Goal: Information Seeking & Learning: Learn about a topic

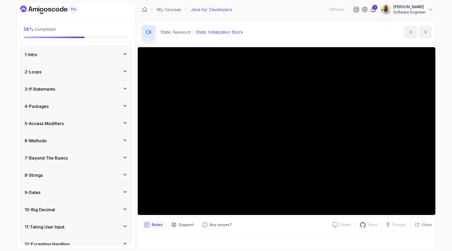
scroll to position [196, 0]
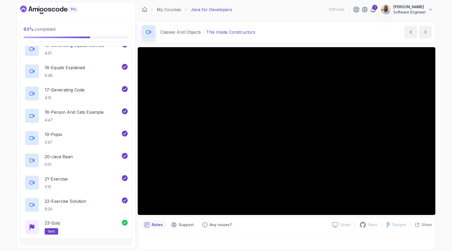
scroll to position [639, 0]
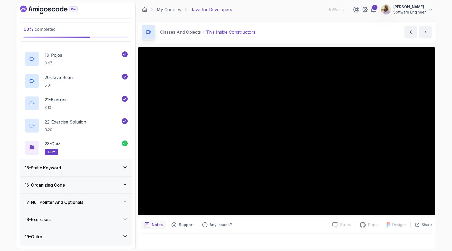
click at [125, 184] on icon at bounding box center [125, 184] width 5 height 5
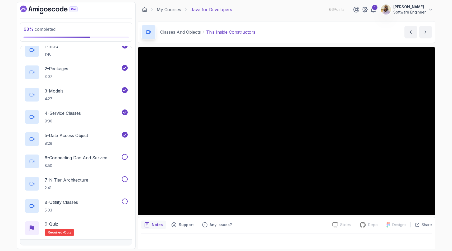
scroll to position [328, 0]
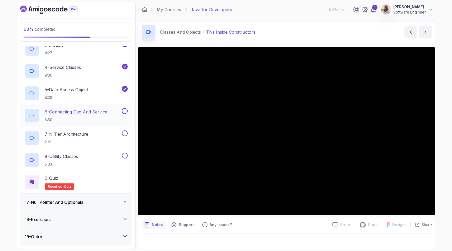
click at [105, 111] on p "6 - Connecting Dao And Service" at bounding box center [76, 111] width 63 height 6
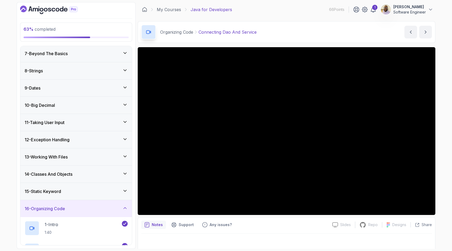
scroll to position [105, 0]
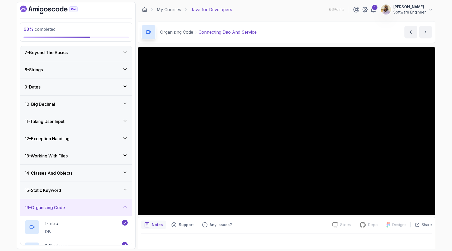
click at [125, 102] on icon at bounding box center [125, 103] width 5 height 5
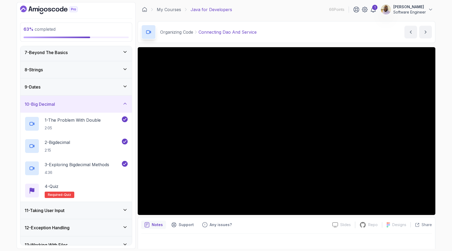
click at [125, 102] on icon at bounding box center [125, 103] width 5 height 5
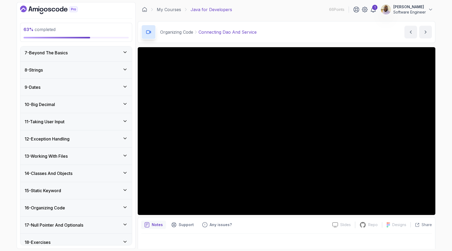
click at [124, 121] on icon at bounding box center [125, 120] width 3 height 1
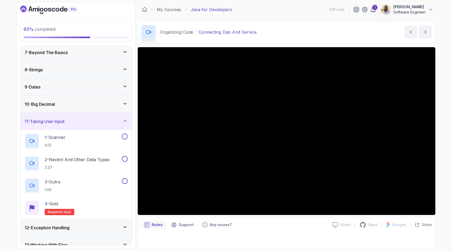
click at [124, 121] on icon at bounding box center [125, 120] width 3 height 1
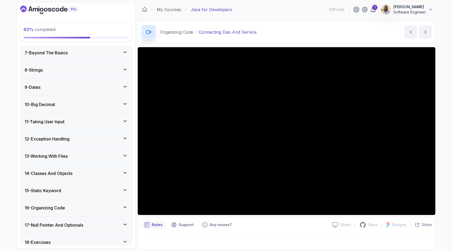
click at [126, 137] on icon at bounding box center [125, 137] width 5 height 5
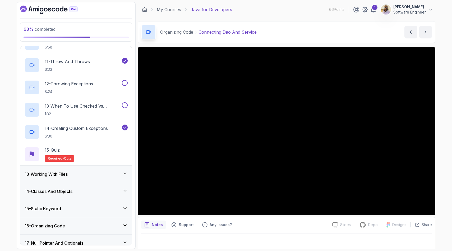
scroll to position [461, 0]
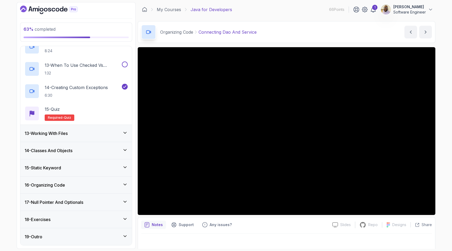
click at [125, 132] on icon at bounding box center [125, 132] width 5 height 5
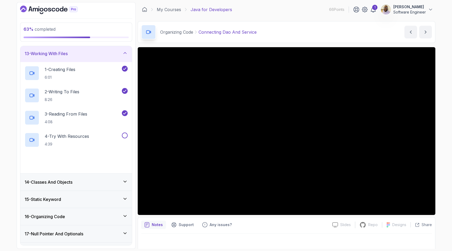
scroll to position [239, 0]
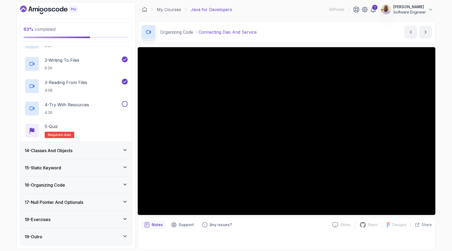
click at [125, 149] on icon at bounding box center [125, 149] width 5 height 5
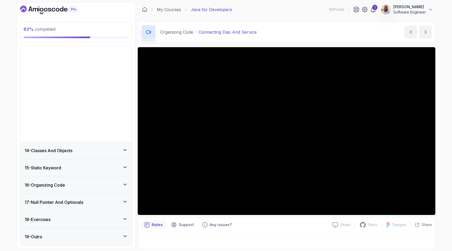
scroll to position [128, 0]
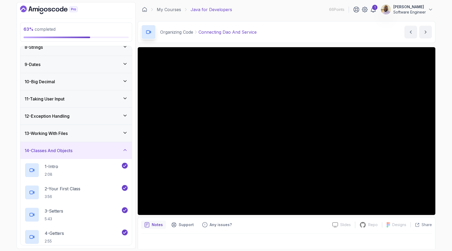
click at [125, 151] on icon at bounding box center [125, 149] width 5 height 5
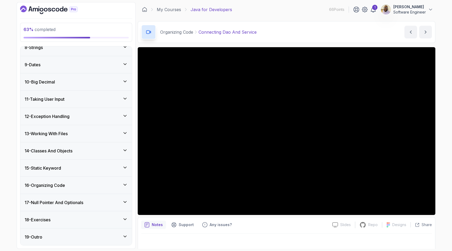
click at [125, 200] on icon at bounding box center [125, 201] width 5 height 5
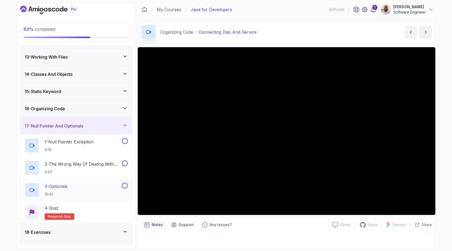
scroll to position [201, 0]
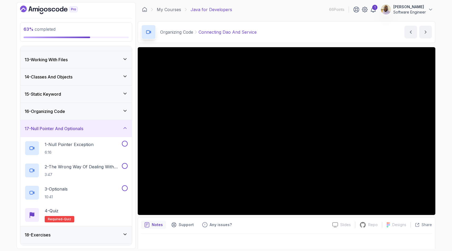
click at [125, 111] on icon at bounding box center [125, 110] width 3 height 1
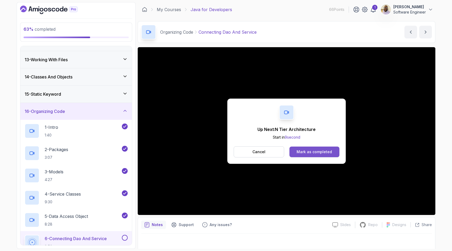
click at [311, 152] on div "Mark as completed" at bounding box center [314, 151] width 35 height 5
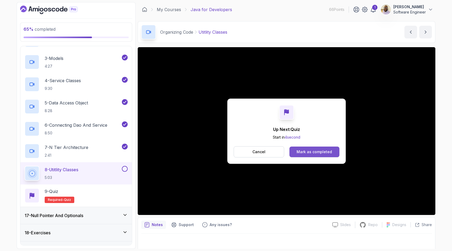
click at [307, 153] on div "Mark as completed" at bounding box center [314, 151] width 35 height 5
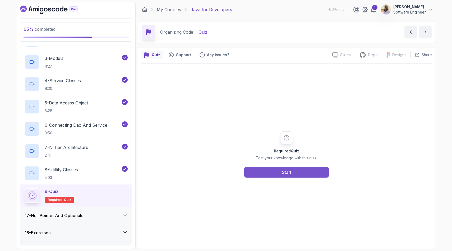
click at [287, 172] on div "Start" at bounding box center [286, 172] width 9 height 6
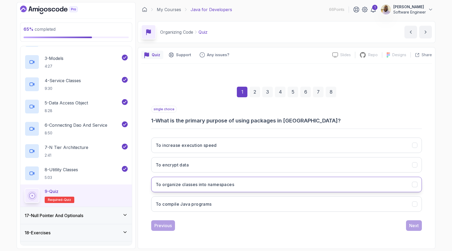
click at [248, 182] on button "To organize classes into namespaces" at bounding box center [286, 183] width 271 height 15
click at [413, 226] on div "Next" at bounding box center [415, 225] width 10 height 6
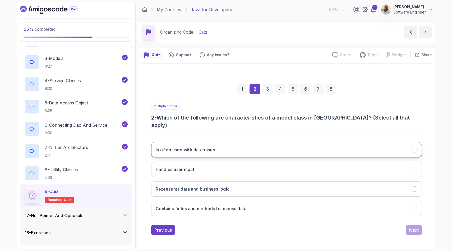
click at [271, 145] on button "Is often used with databases" at bounding box center [286, 149] width 271 height 15
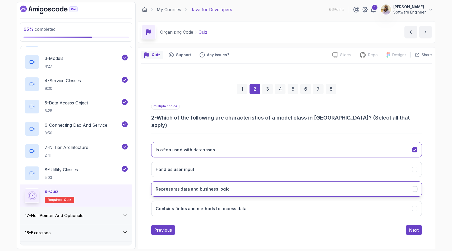
click at [263, 189] on button "Represents data and business logic" at bounding box center [286, 188] width 271 height 15
click at [263, 206] on button "Contains fields and methods to access data" at bounding box center [286, 208] width 271 height 15
click at [412, 226] on div "Next" at bounding box center [415, 229] width 10 height 6
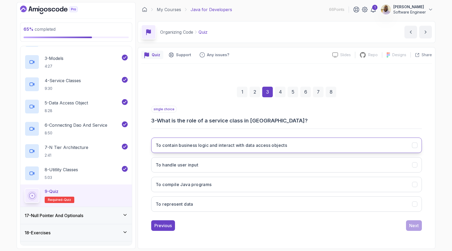
click at [258, 147] on h3 "To contain business logic and interact with data access objects" at bounding box center [221, 145] width 131 height 6
click at [414, 225] on div "Next" at bounding box center [415, 225] width 10 height 6
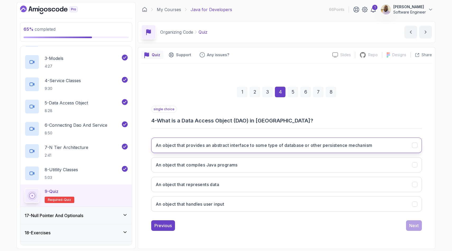
click at [297, 148] on button "An object that provides an abstract interface to some type of database or other…" at bounding box center [286, 144] width 271 height 15
click at [411, 228] on div "Next" at bounding box center [415, 225] width 10 height 6
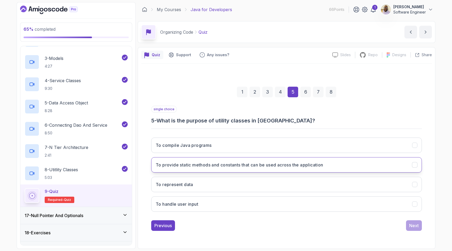
click at [298, 166] on h3 "To provide static methods and constants that can be used across the application" at bounding box center [240, 164] width 168 height 6
click at [411, 227] on div "Next" at bounding box center [415, 225] width 10 height 6
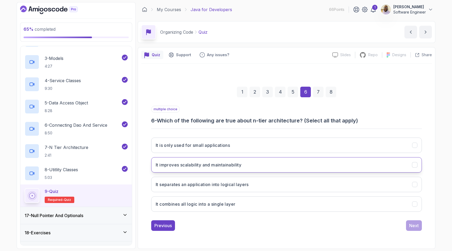
click at [261, 166] on button "It improves scalability and maintainability" at bounding box center [286, 164] width 271 height 15
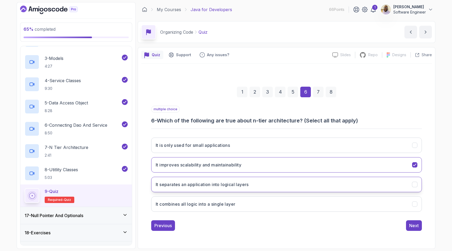
click at [265, 184] on button "It separates an application into logical layers" at bounding box center [286, 183] width 271 height 15
click at [414, 226] on div "Next" at bounding box center [415, 225] width 10 height 6
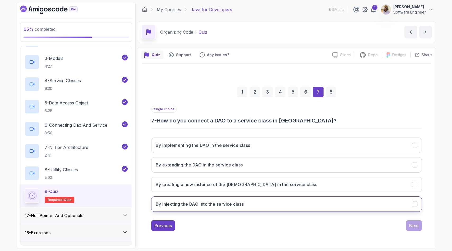
click at [273, 204] on button "By injecting the DAO into the service class" at bounding box center [286, 203] width 271 height 15
click at [412, 228] on div "Next" at bounding box center [415, 225] width 10 height 6
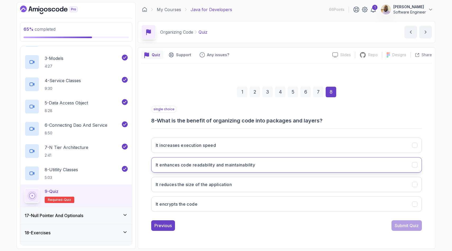
click at [293, 163] on button "It enhances code readability and maintainability" at bounding box center [286, 164] width 271 height 15
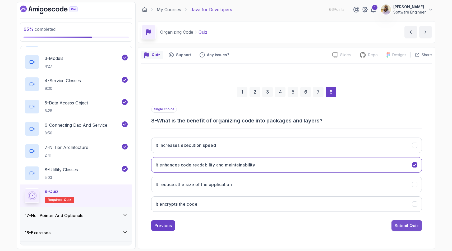
click at [402, 227] on div "Submit Quiz" at bounding box center [407, 225] width 24 height 6
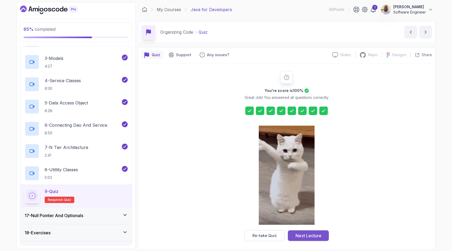
click at [314, 235] on div "Next Lecture" at bounding box center [309, 235] width 26 height 6
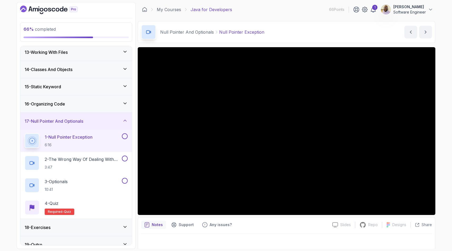
scroll to position [209, 0]
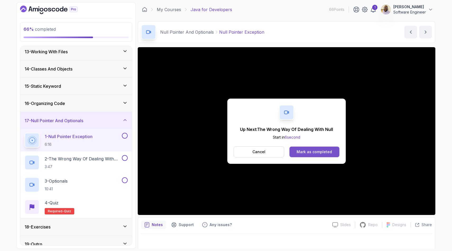
click at [322, 150] on div "Mark as completed" at bounding box center [314, 151] width 35 height 5
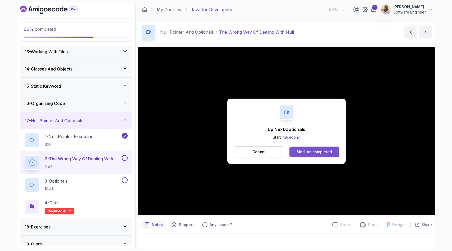
click at [308, 151] on div "Mark as completed" at bounding box center [314, 151] width 35 height 5
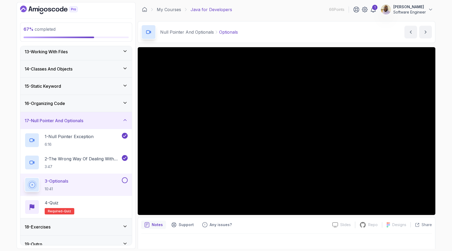
scroll to position [3, 0]
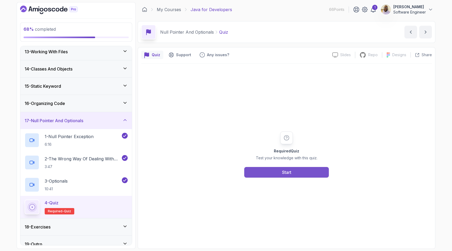
click at [263, 176] on button "Start" at bounding box center [286, 172] width 85 height 11
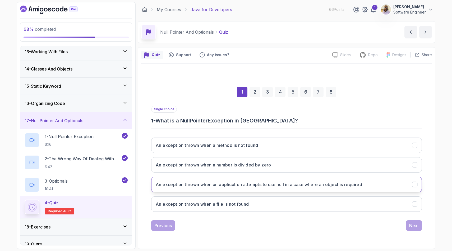
click at [262, 185] on h3 "An exception thrown when an application attempts to use null in a case where an…" at bounding box center [259, 184] width 207 height 6
click at [414, 225] on div "Next" at bounding box center [415, 225] width 10 height 6
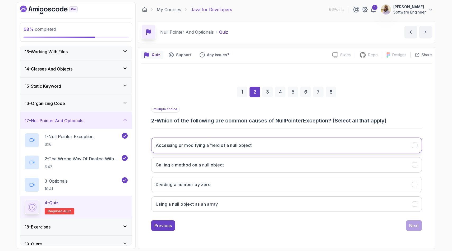
click at [275, 149] on button "Accessing or modifying a field of a null object" at bounding box center [286, 144] width 271 height 15
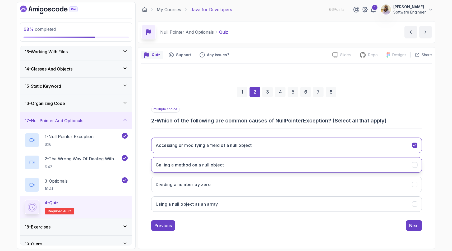
click at [270, 164] on button "Calling a method on a null object" at bounding box center [286, 164] width 271 height 15
click at [412, 226] on div "Next" at bounding box center [415, 225] width 10 height 6
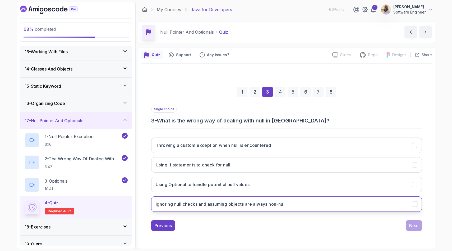
click at [269, 202] on h3 "Ignoring null checks and assuming objects are always non-null" at bounding box center [221, 204] width 130 height 6
click at [415, 226] on div "Next" at bounding box center [415, 225] width 10 height 6
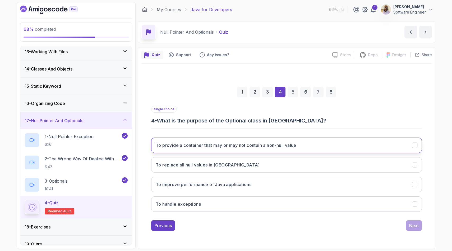
click at [294, 146] on h3 "To provide a container that may or may not contain a non-null value" at bounding box center [226, 145] width 141 height 6
click at [411, 224] on div "Next" at bounding box center [415, 225] width 10 height 6
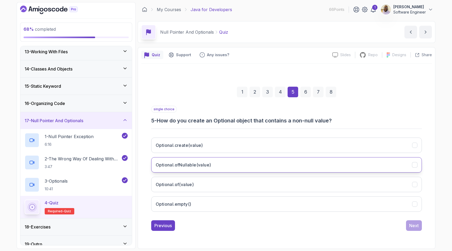
click at [250, 166] on button "Optional.ofNullable(value)" at bounding box center [286, 164] width 271 height 15
click at [410, 227] on div "Next" at bounding box center [415, 225] width 10 height 6
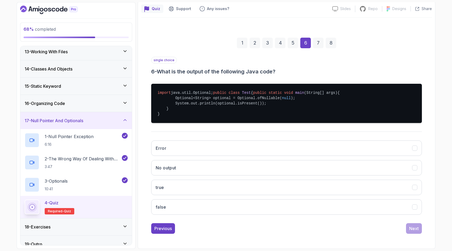
scroll to position [57, 0]
click at [249, 210] on button "false" at bounding box center [286, 206] width 271 height 15
click at [412, 228] on div "Next" at bounding box center [415, 228] width 10 height 6
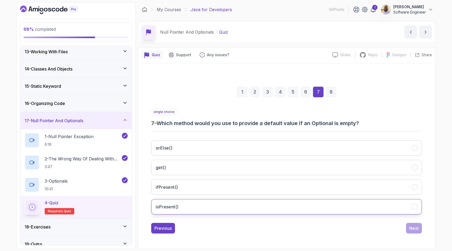
scroll to position [0, 0]
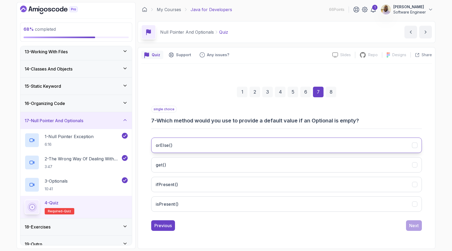
click at [289, 143] on button "orElse()" at bounding box center [286, 144] width 271 height 15
click at [413, 226] on div "Next" at bounding box center [415, 225] width 10 height 6
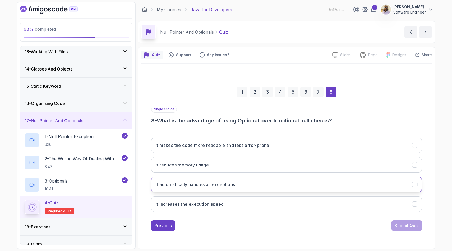
click at [255, 184] on button "It automatically handles all exceptions" at bounding box center [286, 183] width 271 height 15
click at [404, 224] on div "Submit Quiz" at bounding box center [407, 225] width 24 height 6
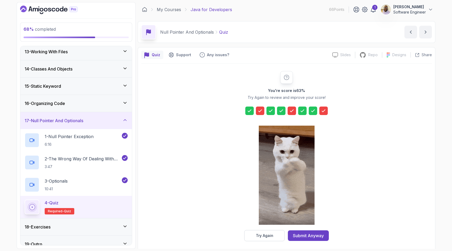
click at [323, 109] on icon at bounding box center [323, 110] width 5 height 5
click at [324, 111] on icon at bounding box center [323, 110] width 5 height 5
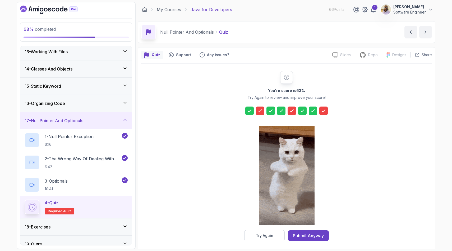
click at [324, 111] on icon at bounding box center [323, 110] width 5 height 5
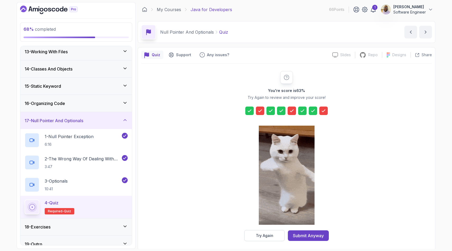
scroll to position [3, 0]
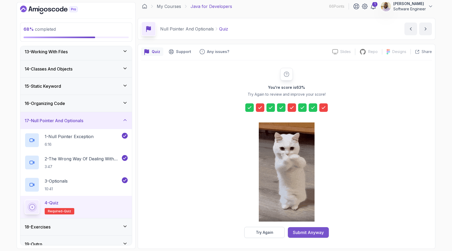
click at [306, 234] on div "Submit Anyway" at bounding box center [308, 232] width 31 height 6
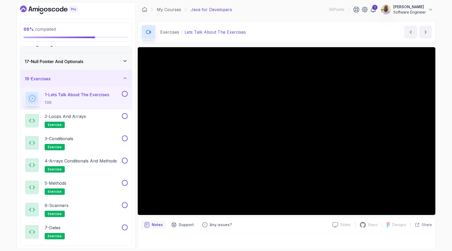
scroll to position [268, 0]
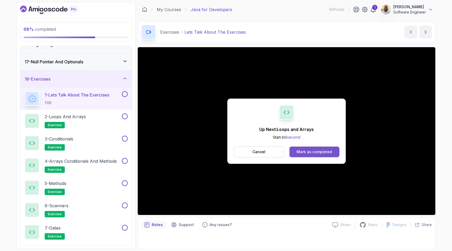
click at [305, 153] on div "Mark as completed" at bounding box center [314, 151] width 35 height 5
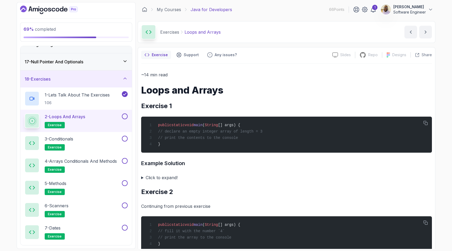
click at [143, 179] on summary "Click to expand!" at bounding box center [286, 177] width 291 height 7
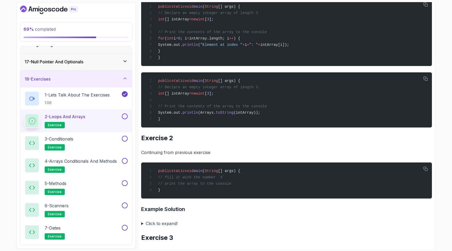
scroll to position [261, 0]
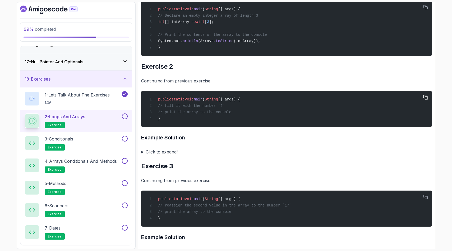
click at [205, 114] on span "// print the array to the console" at bounding box center [194, 112] width 73 height 4
drag, startPoint x: 245, startPoint y: 119, endPoint x: 224, endPoint y: 119, distance: 21.4
click at [224, 119] on div "public static void main ( String [] args) { // fill it with the number `4` // p…" at bounding box center [287, 109] width 283 height 30
click at [251, 111] on div "public static void main ( String [] args) { // fill it with the number `4` // p…" at bounding box center [287, 109] width 283 height 30
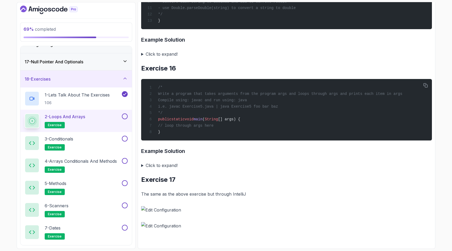
scroll to position [1966, 0]
click at [236, 117] on span "[] args) {" at bounding box center [229, 119] width 22 height 4
click at [233, 122] on div "/* Write a program that takes arguments from the program args and loops through…" at bounding box center [287, 109] width 283 height 55
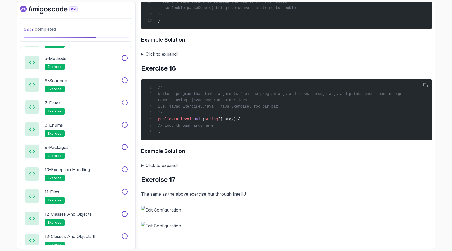
scroll to position [417, 0]
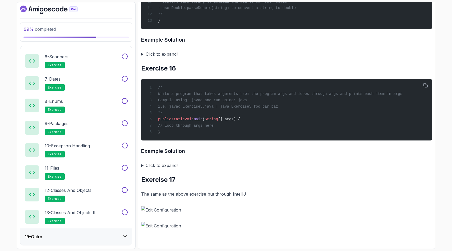
click at [126, 236] on icon at bounding box center [125, 235] width 5 height 5
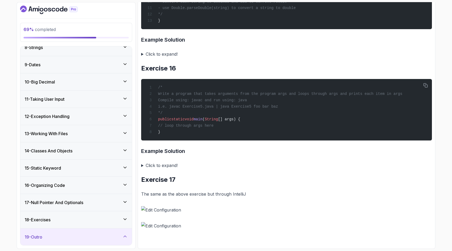
scroll to position [194, 0]
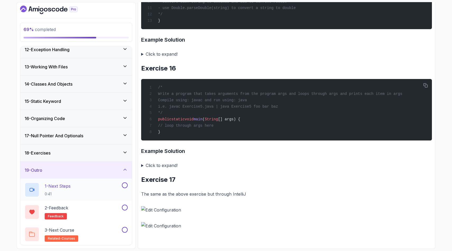
click at [107, 187] on div "1 - Next Steps 0:41" at bounding box center [73, 189] width 96 height 15
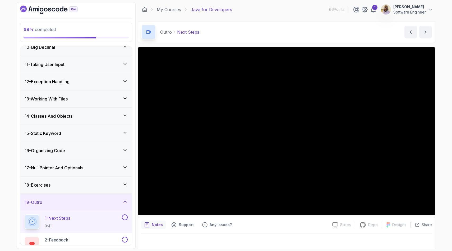
scroll to position [194, 0]
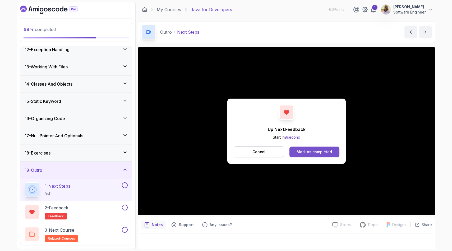
click at [307, 150] on div "Mark as completed" at bounding box center [314, 151] width 35 height 5
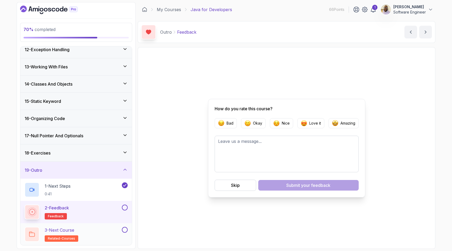
click at [119, 232] on div "3 - Next Course related-courses" at bounding box center [73, 233] width 96 height 15
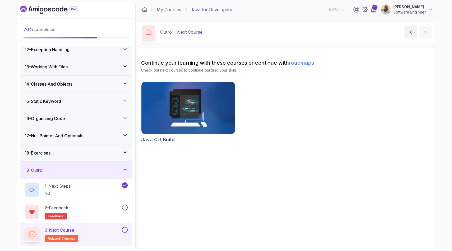
click at [184, 117] on img at bounding box center [188, 107] width 98 height 55
click at [303, 63] on link "roadmaps" at bounding box center [301, 63] width 25 height 6
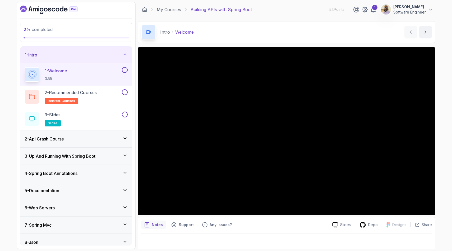
click at [47, 10] on icon "Dashboard" at bounding box center [46, 10] width 4 height 4
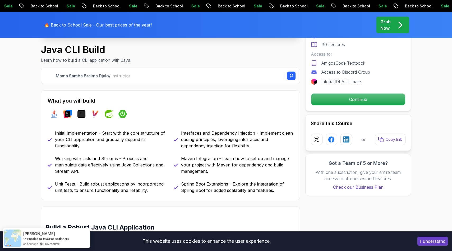
scroll to position [210, 0]
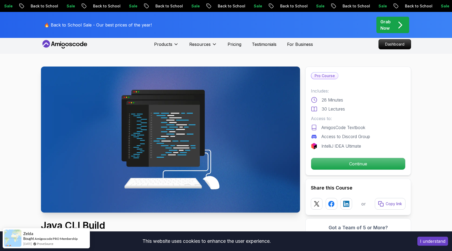
scroll to position [2, 0]
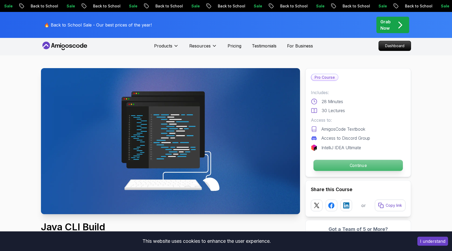
click at [347, 165] on p "Continue" at bounding box center [358, 165] width 89 height 11
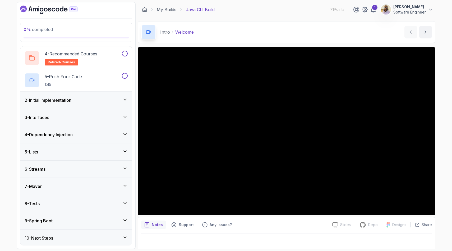
scroll to position [84, 0]
click at [126, 218] on icon at bounding box center [125, 218] width 3 height 1
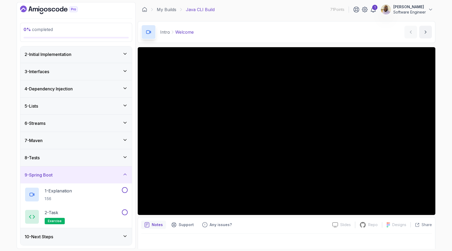
scroll to position [0, 0]
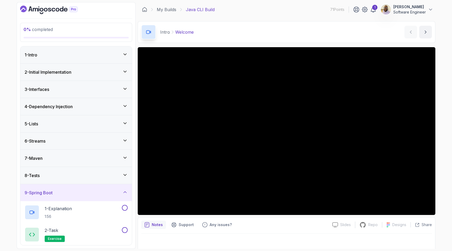
click at [123, 56] on icon at bounding box center [125, 54] width 5 height 5
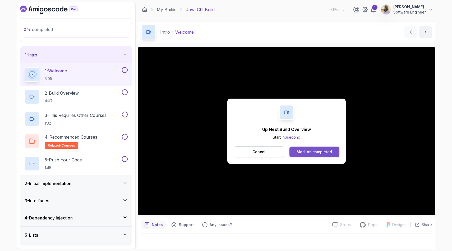
click at [306, 153] on div "Mark as completed" at bounding box center [314, 151] width 35 height 5
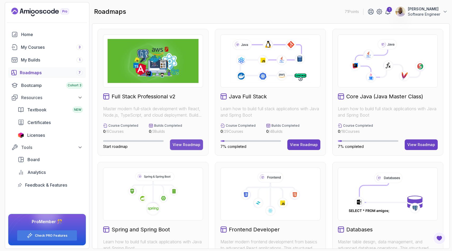
click at [185, 143] on div "View Roadmap" at bounding box center [187, 144] width 28 height 5
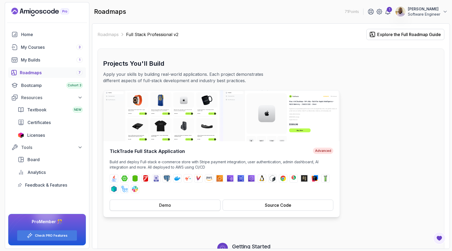
click at [188, 209] on button "Demo" at bounding box center [165, 204] width 111 height 11
click at [124, 177] on img at bounding box center [124, 178] width 6 height 6
